Goal: Task Accomplishment & Management: Complete application form

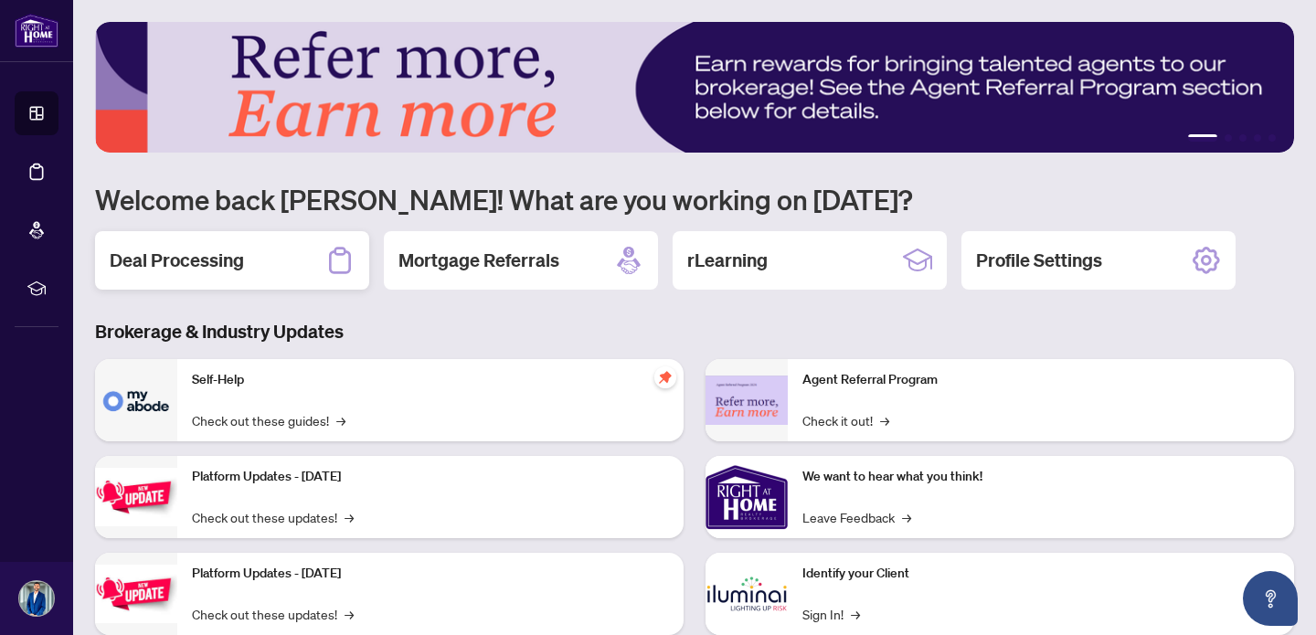
click at [179, 266] on h2 "Deal Processing" at bounding box center [177, 261] width 134 height 26
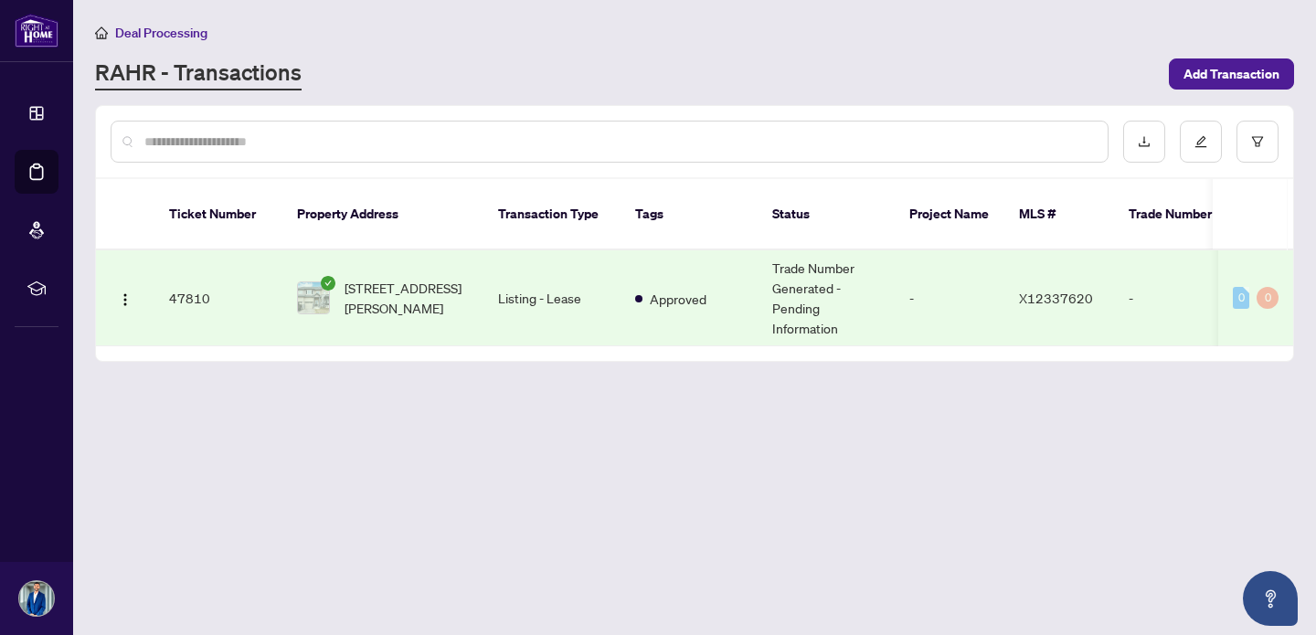
click at [216, 286] on td "47810" at bounding box center [218, 298] width 128 height 96
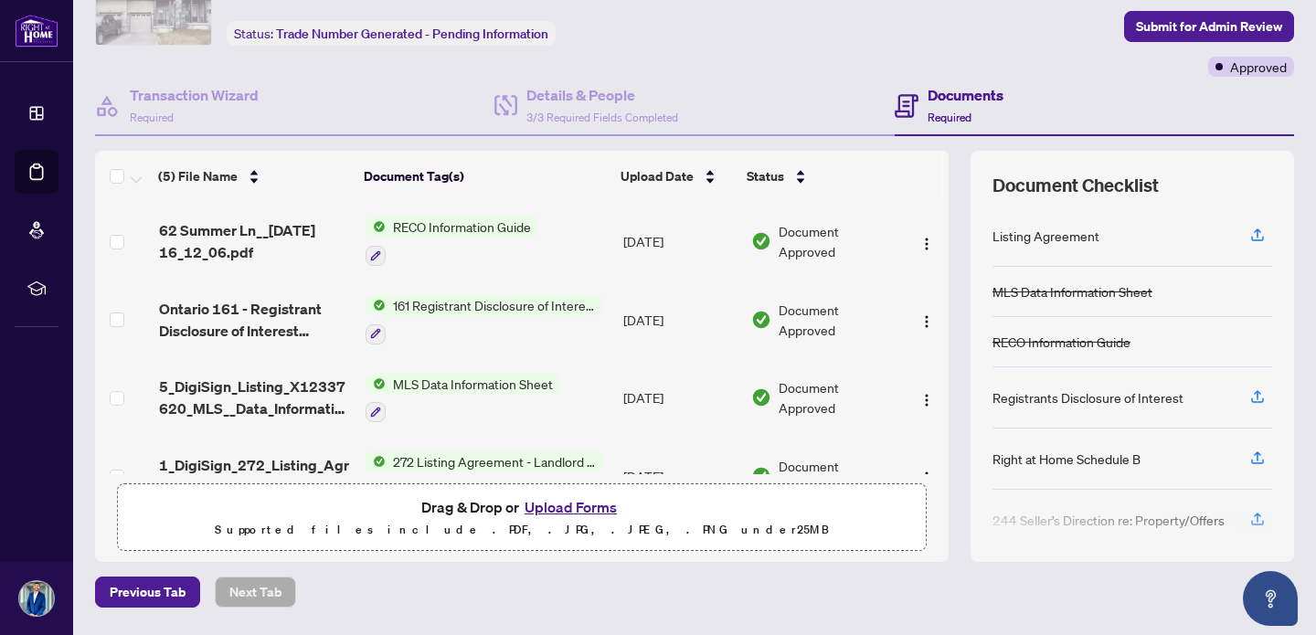
scroll to position [158, 0]
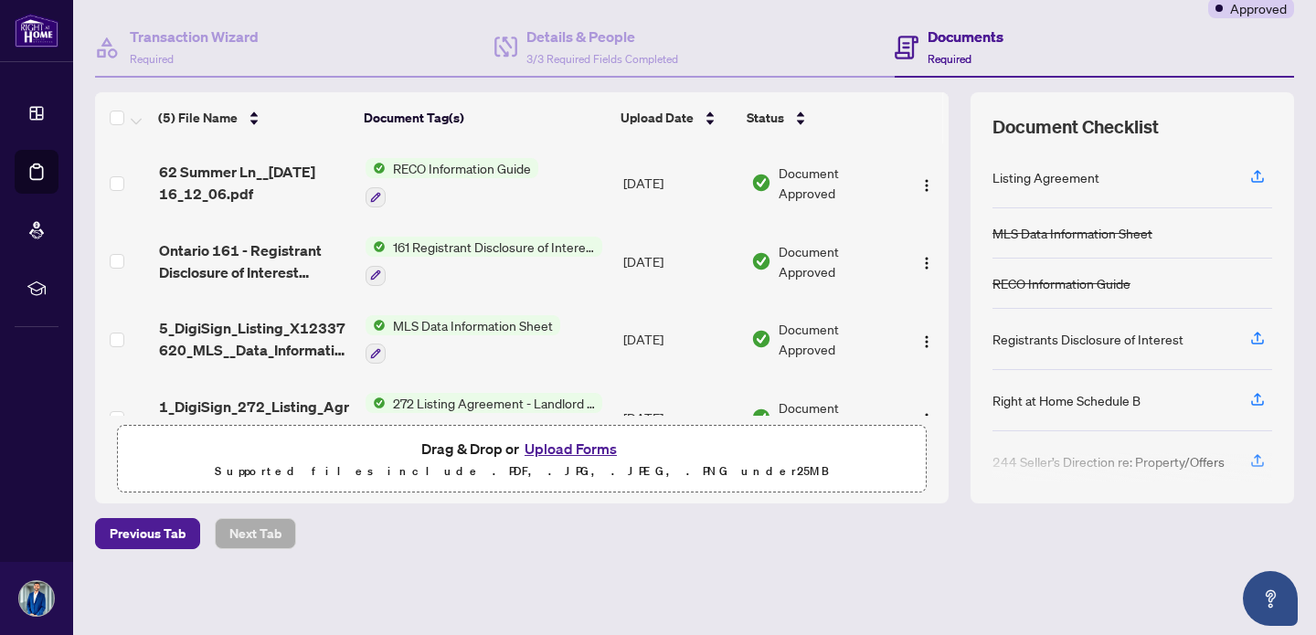
click at [583, 447] on button "Upload Forms" at bounding box center [570, 449] width 103 height 24
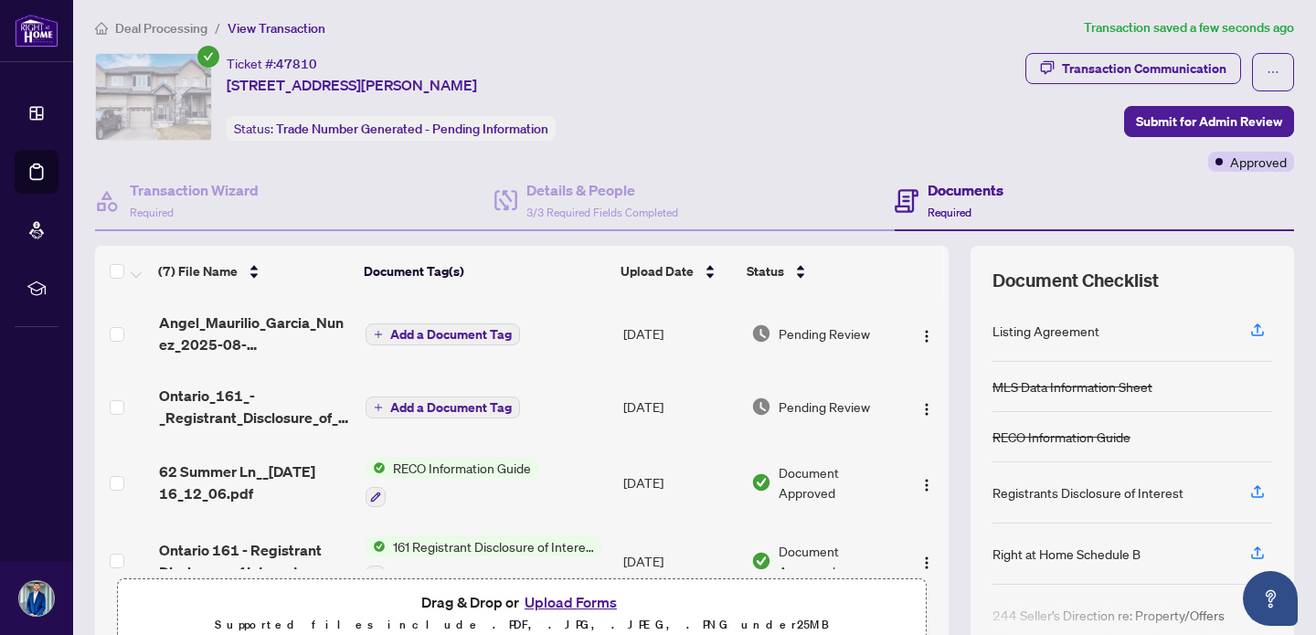
scroll to position [4, 0]
click at [1188, 122] on span "Submit for Admin Review" at bounding box center [1209, 122] width 146 height 29
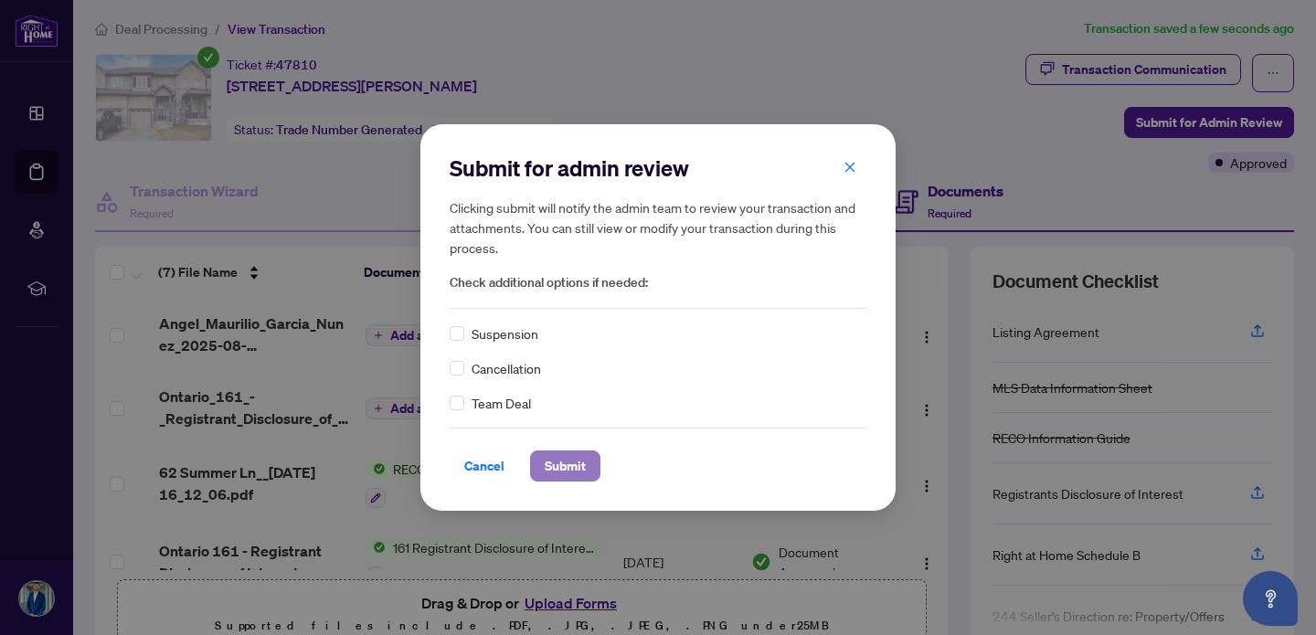
click at [550, 458] on span "Submit" at bounding box center [565, 465] width 41 height 29
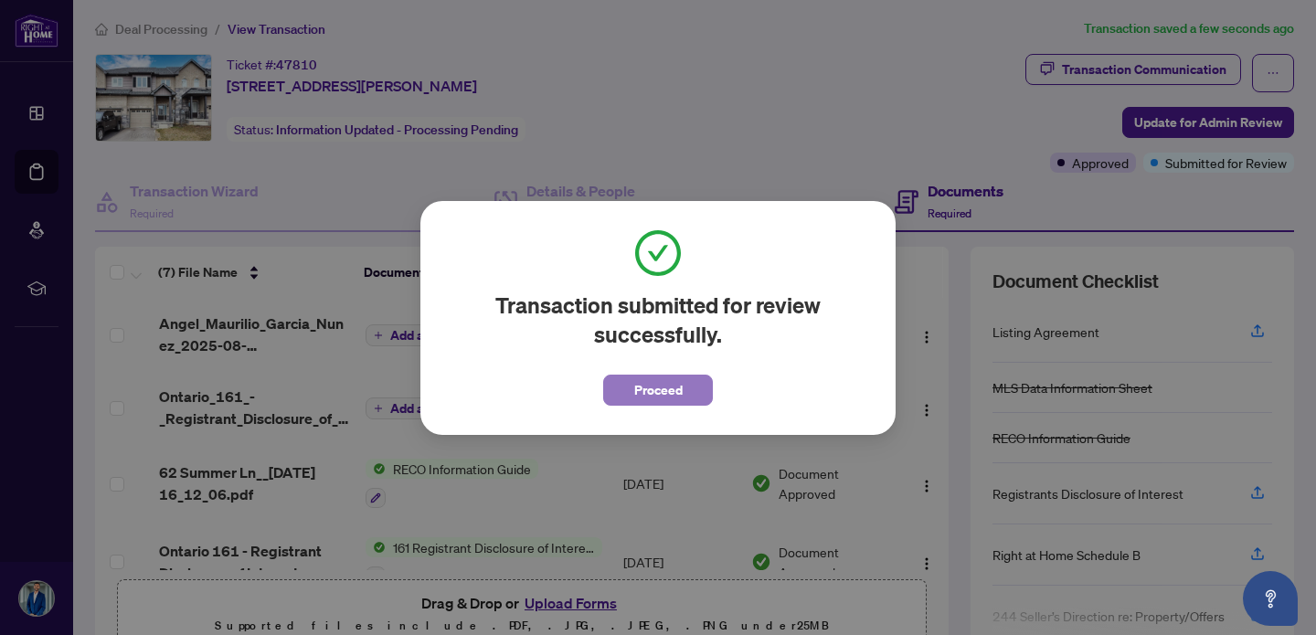
click at [661, 389] on span "Proceed" at bounding box center [658, 390] width 48 height 29
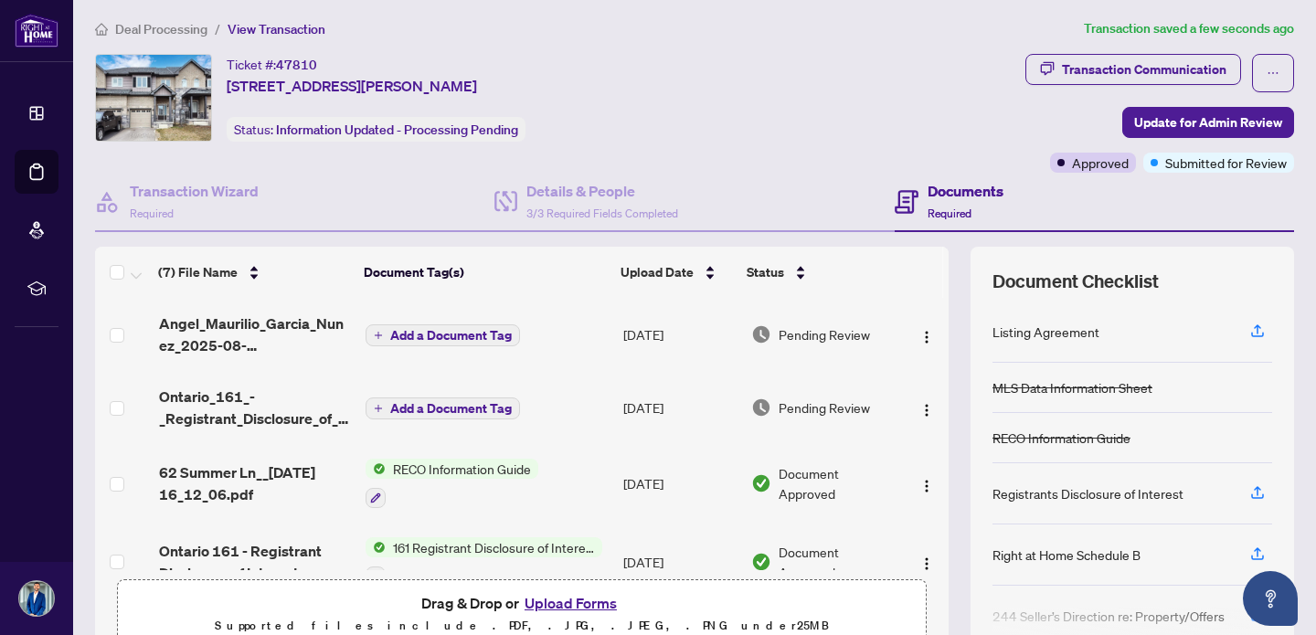
click at [448, 340] on span "Add a Document Tag" at bounding box center [451, 335] width 122 height 13
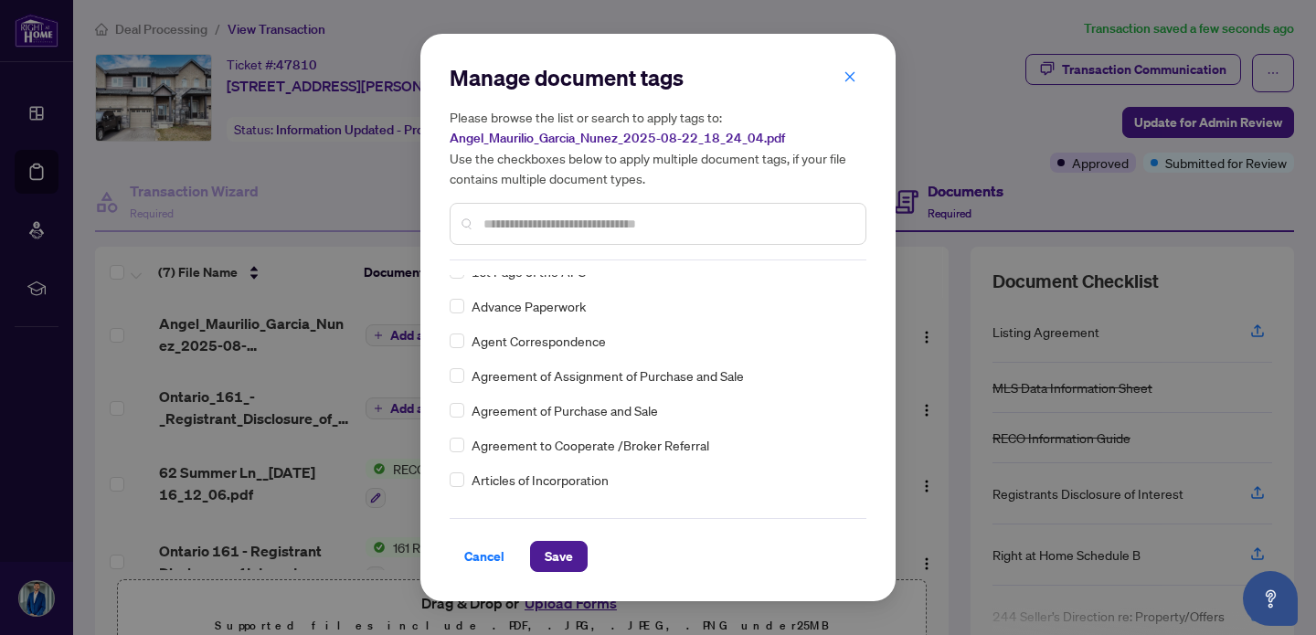
scroll to position [0, 0]
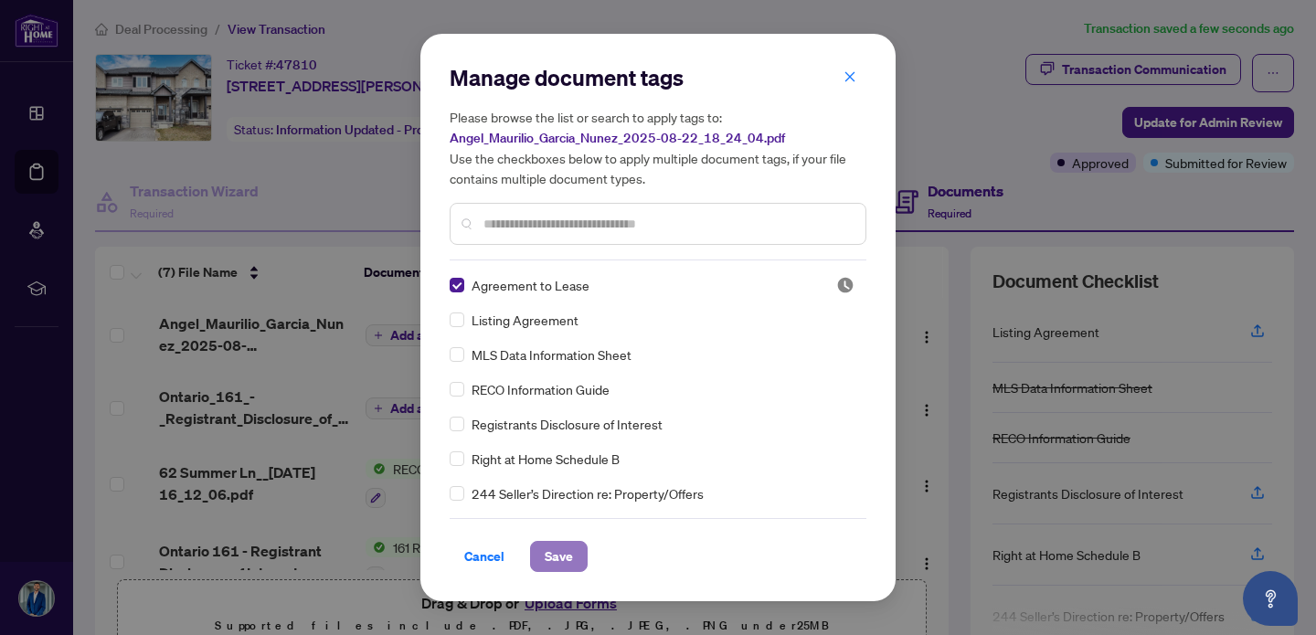
click at [555, 554] on span "Save" at bounding box center [559, 556] width 28 height 29
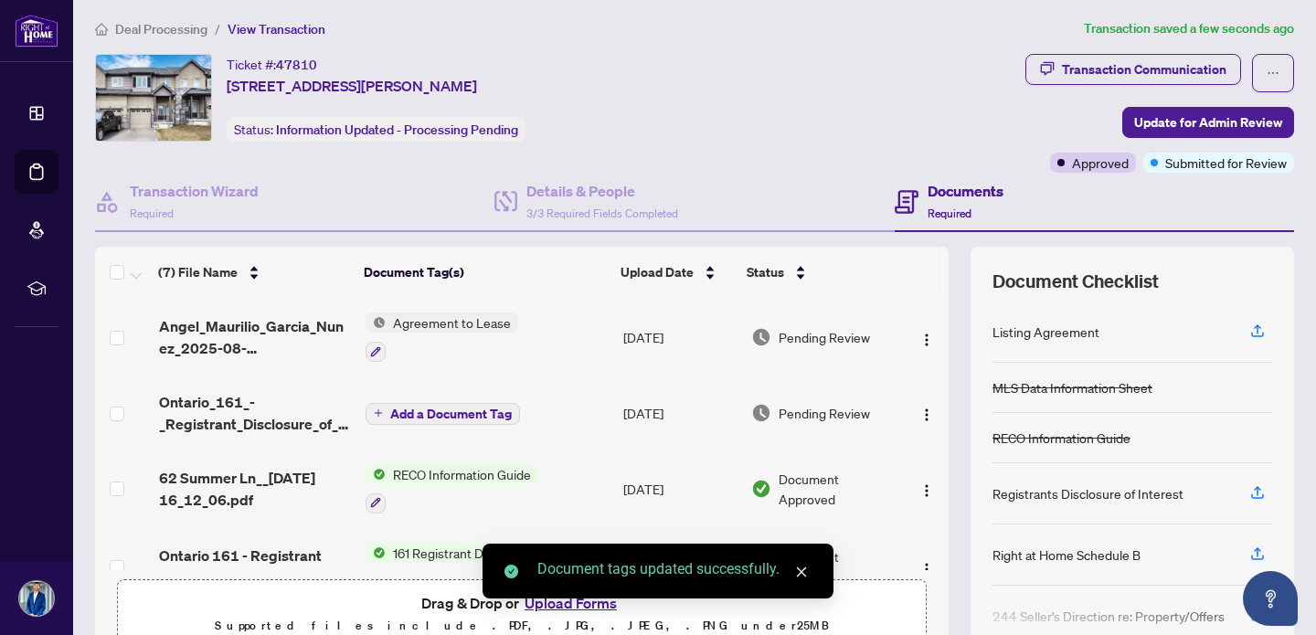
click at [396, 414] on span "Add a Document Tag" at bounding box center [451, 414] width 122 height 13
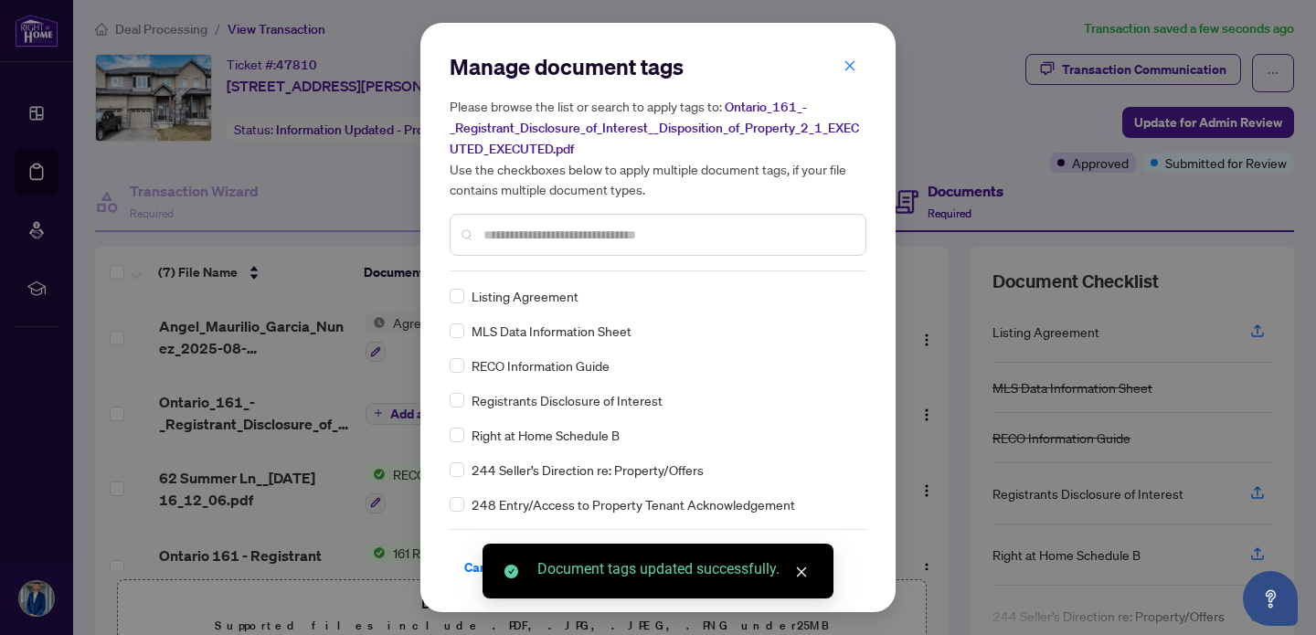
click at [503, 267] on div "Manage document tags Please browse the list or search to apply tags to: Ontario…" at bounding box center [658, 161] width 417 height 219
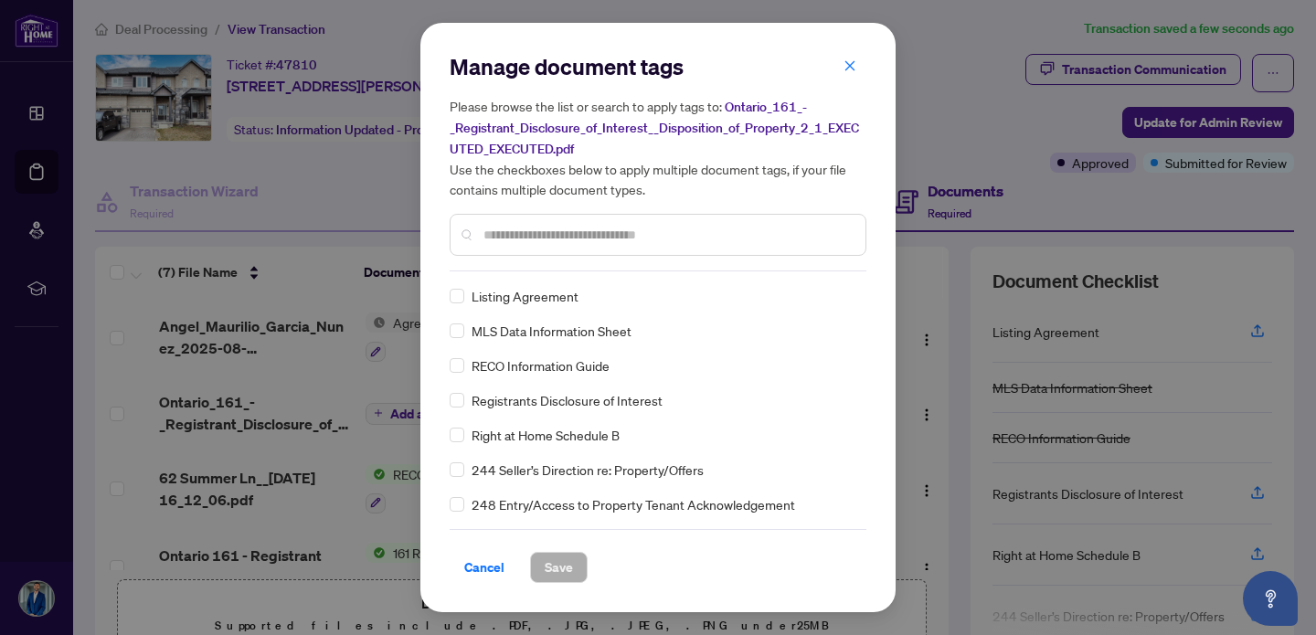
click at [504, 235] on input "text" at bounding box center [666, 235] width 367 height 20
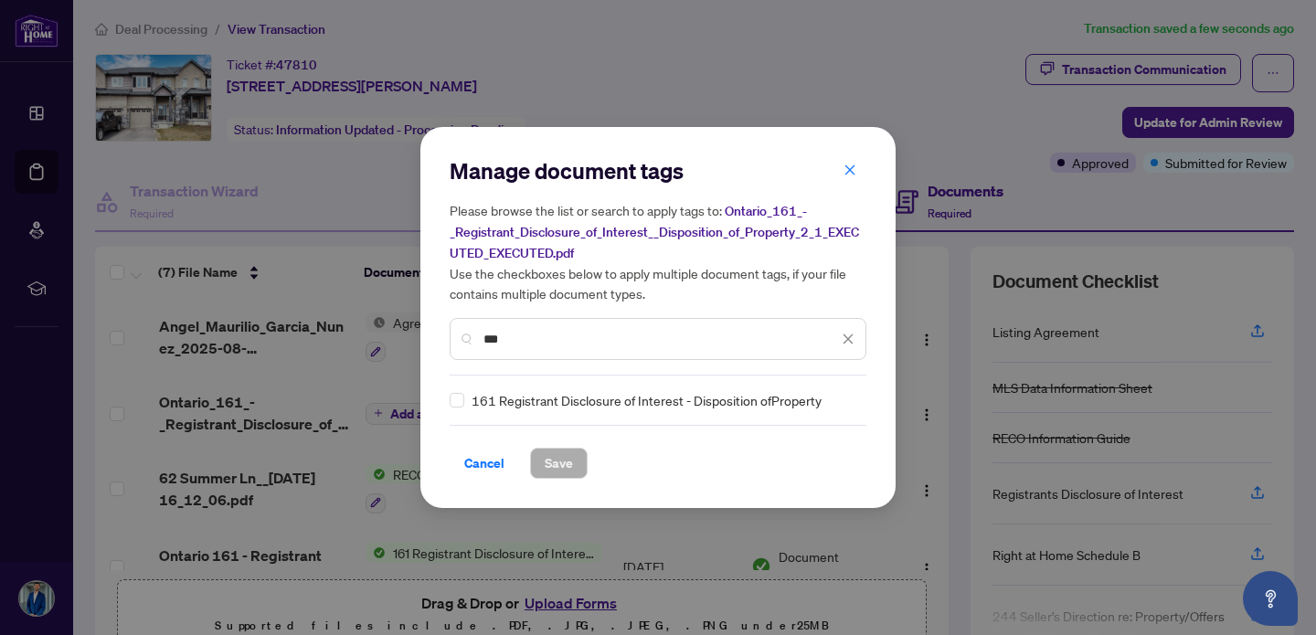
type input "***"
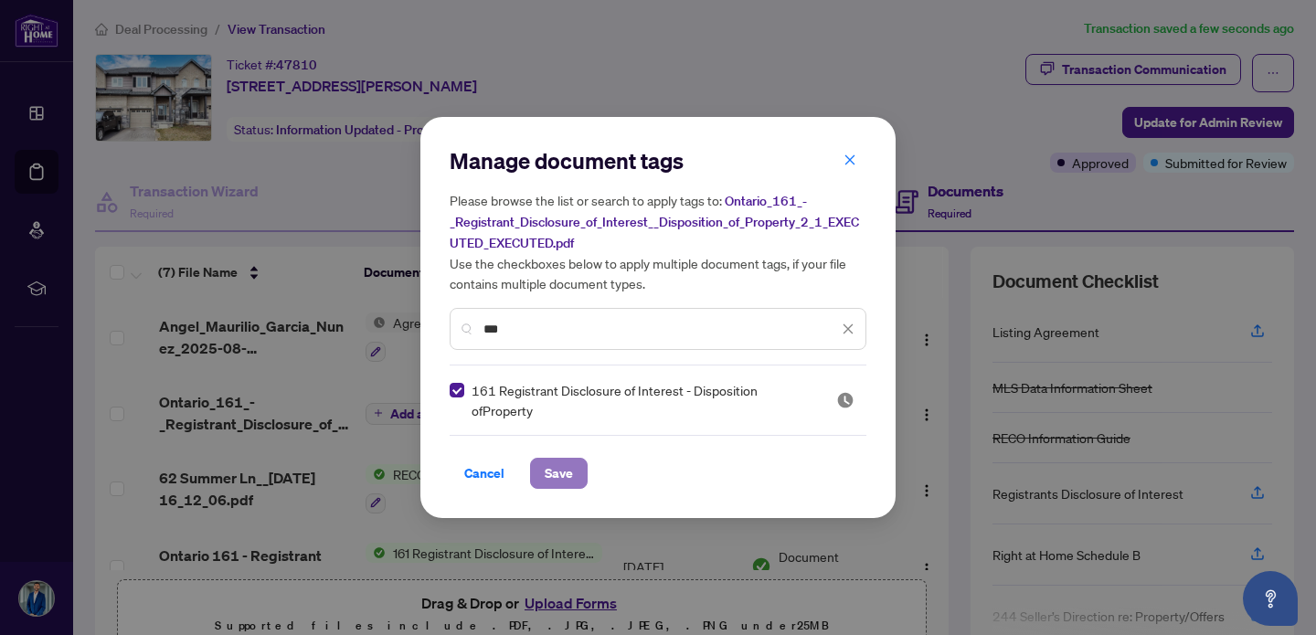
click at [545, 470] on span "Save" at bounding box center [559, 473] width 28 height 29
